Goal: Check status: Check status

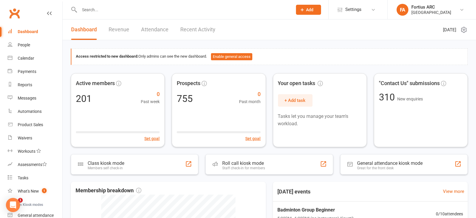
click at [154, 4] on div at bounding box center [179, 9] width 217 height 19
click at [152, 10] on input "text" at bounding box center [183, 10] width 211 height 8
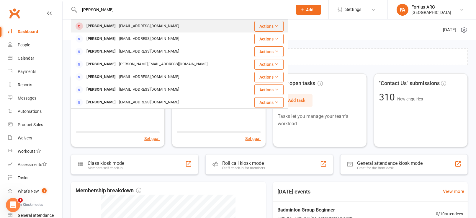
type input "[PERSON_NAME]"
click at [149, 26] on div "[EMAIL_ADDRESS][DOMAIN_NAME]" at bounding box center [148, 26] width 63 height 9
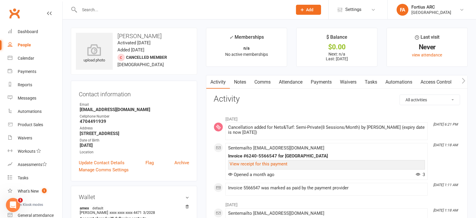
click at [327, 82] on link "Payments" at bounding box center [320, 82] width 29 height 14
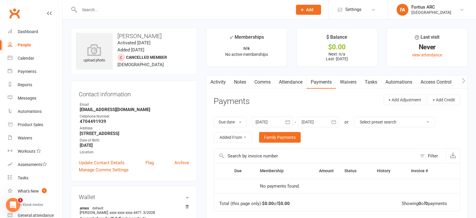
click at [289, 121] on icon "button" at bounding box center [288, 122] width 6 height 6
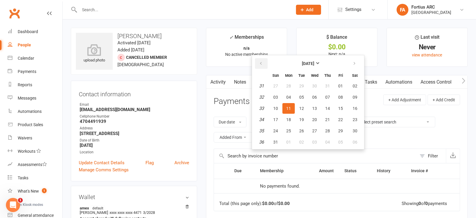
click at [260, 63] on icon "button" at bounding box center [261, 63] width 4 height 5
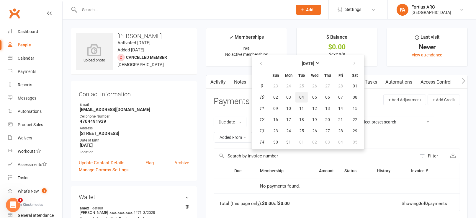
click at [303, 96] on span "04" at bounding box center [301, 97] width 5 height 5
type input "[DATE]"
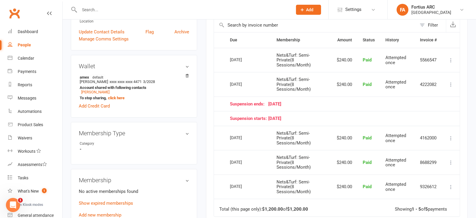
scroll to position [129, 0]
